Goal: Check status

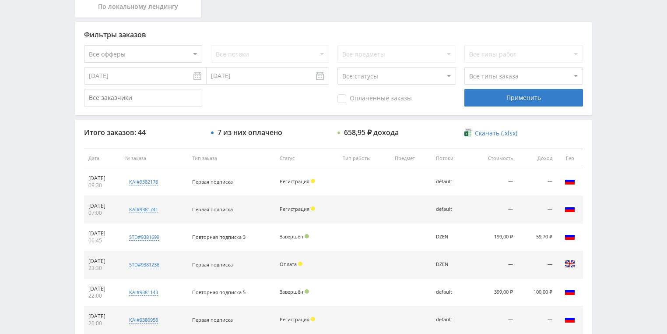
scroll to position [210, 0]
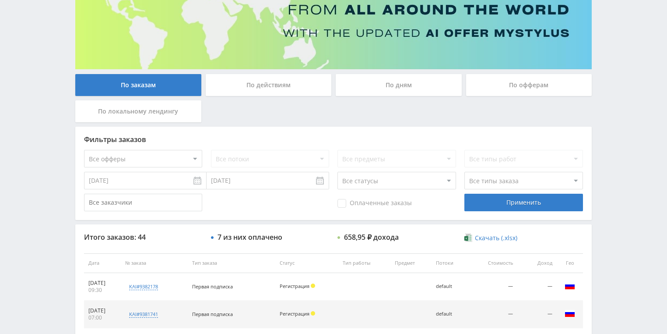
click at [275, 80] on div "По действиям" at bounding box center [269, 85] width 126 height 22
click at [0, 0] on input "По действиям" at bounding box center [0, 0] width 0 height 0
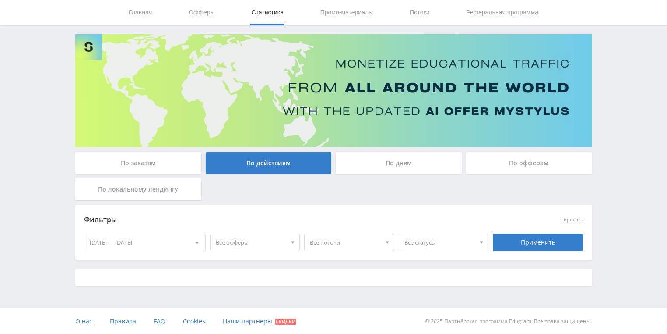
scroll to position [105, 0]
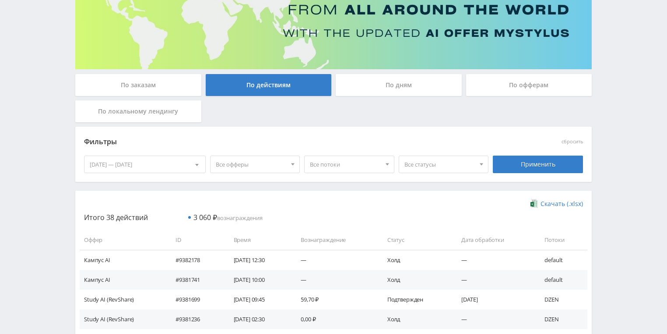
click at [378, 92] on div "По дням" at bounding box center [399, 85] width 126 height 22
click at [0, 0] on input "По дням" at bounding box center [0, 0] width 0 height 0
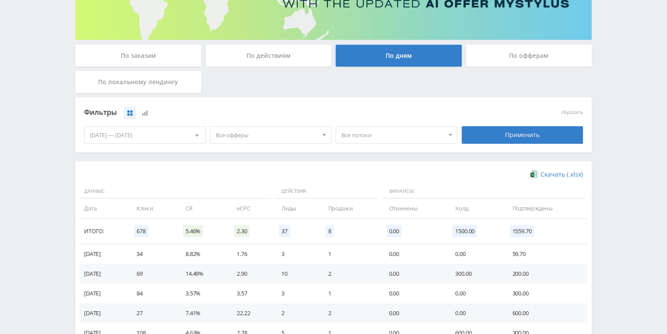
scroll to position [175, 0]
